Goal: Task Accomplishment & Management: Use online tool/utility

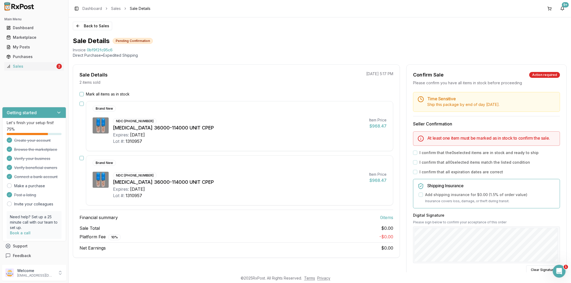
click at [82, 94] on button "Mark all items as in stock" at bounding box center [81, 94] width 4 height 4
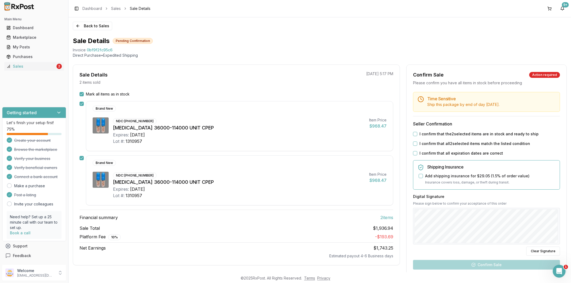
click at [429, 133] on label "I confirm that the 2 selected items are in stock and ready to ship" at bounding box center [478, 133] width 119 height 5
click at [417, 133] on button "I confirm that the 2 selected items are in stock and ready to ship" at bounding box center [415, 134] width 4 height 4
click at [429, 143] on label "I confirm that all 2 selected items match the listed condition" at bounding box center [474, 143] width 110 height 5
click at [417, 143] on button "I confirm that all 2 selected items match the listed condition" at bounding box center [415, 144] width 4 height 4
click at [428, 149] on div "Time Sensitive Ship this package by end of day Tuesday, October 14th . Seller C…" at bounding box center [486, 203] width 160 height 222
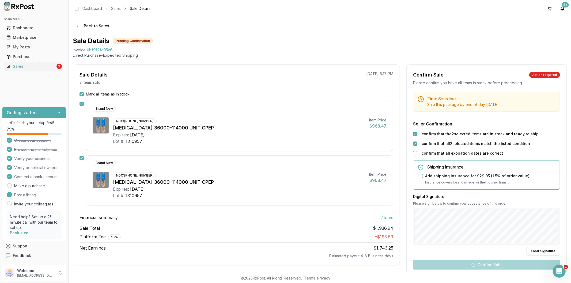
click at [428, 152] on label "I confirm that all expiration dates are correct" at bounding box center [460, 153] width 83 height 5
click at [417, 152] on button "I confirm that all expiration dates are correct" at bounding box center [415, 153] width 4 height 4
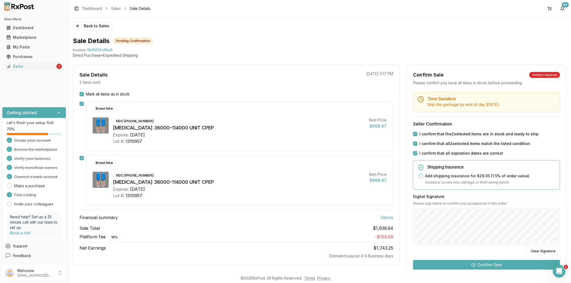
click at [483, 265] on button "Confirm Sale" at bounding box center [486, 265] width 147 height 10
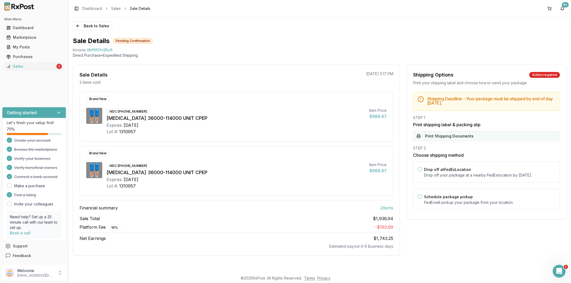
click at [448, 138] on button "Print Shipping Documents" at bounding box center [486, 136] width 147 height 10
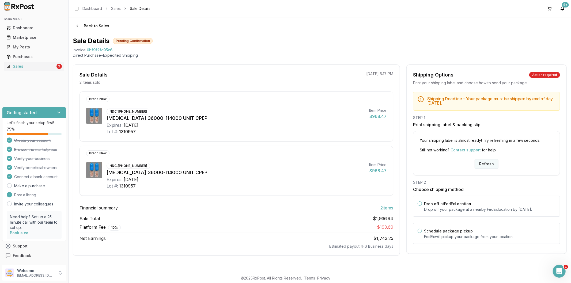
click at [480, 161] on button "Refresh" at bounding box center [486, 164] width 24 height 10
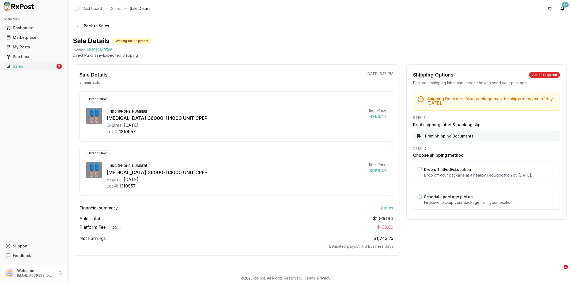
click at [434, 140] on button "Print Shipping Documents" at bounding box center [486, 136] width 147 height 10
